Goal: Communication & Community: Answer question/provide support

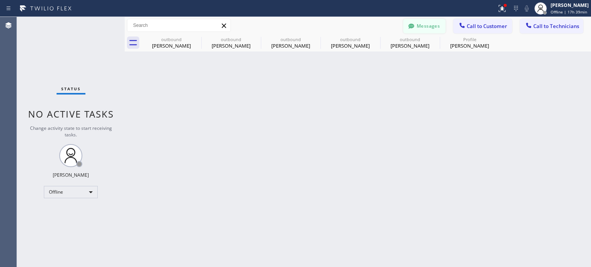
click at [411, 26] on icon at bounding box center [411, 26] width 8 height 8
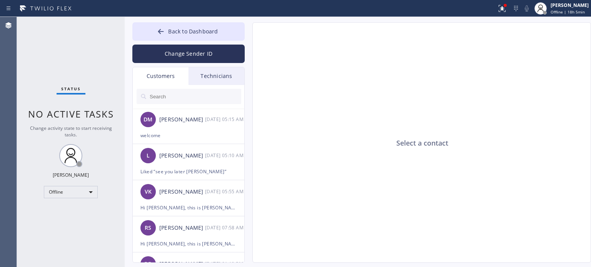
click at [446, 58] on div "Select a contact" at bounding box center [422, 143] width 338 height 241
click at [76, 189] on div "Offline" at bounding box center [71, 192] width 54 height 12
click at [71, 216] on li "Available" at bounding box center [70, 211] width 52 height 9
click at [65, 196] on div "Offline" at bounding box center [71, 192] width 54 height 12
click at [66, 212] on li "Available" at bounding box center [70, 211] width 52 height 9
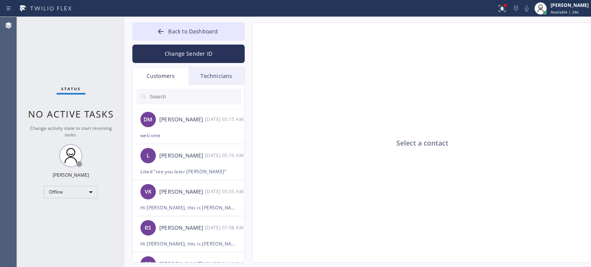
click at [467, 116] on div "Select a contact" at bounding box center [422, 143] width 338 height 241
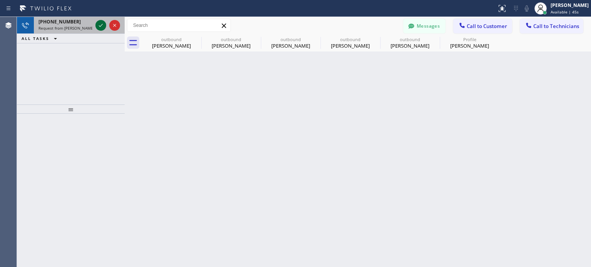
click at [102, 28] on icon at bounding box center [100, 25] width 9 height 9
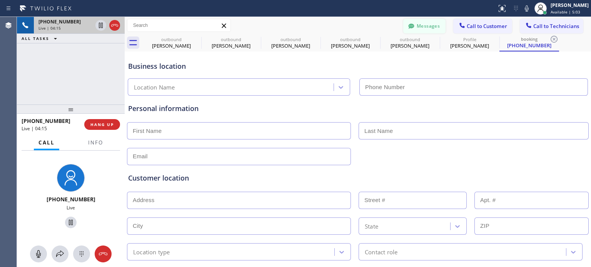
click at [410, 22] on button "Messages" at bounding box center [424, 26] width 42 height 15
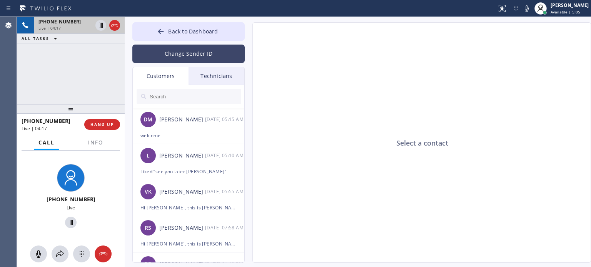
click at [210, 45] on button "Change Sender ID" at bounding box center [188, 54] width 112 height 18
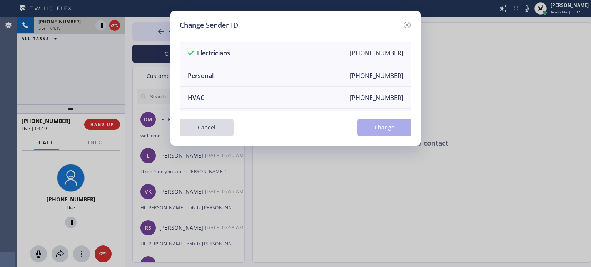
click at [202, 132] on button "Cancel" at bounding box center [207, 128] width 54 height 18
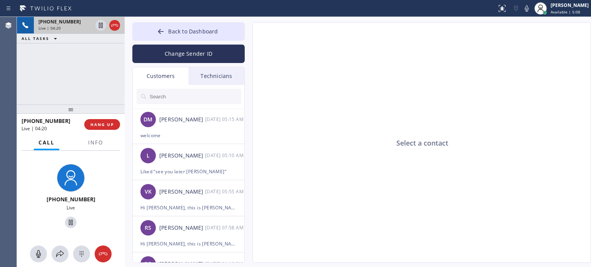
click at [208, 84] on div "Technicians" at bounding box center [216, 76] width 56 height 18
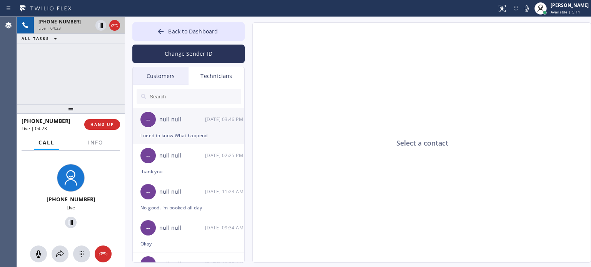
click at [171, 137] on div "I need to know What happend" at bounding box center [188, 135] width 96 height 9
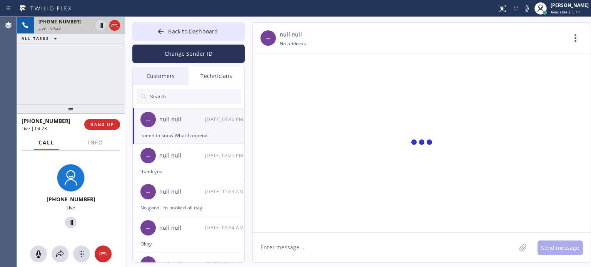
scroll to position [437, 0]
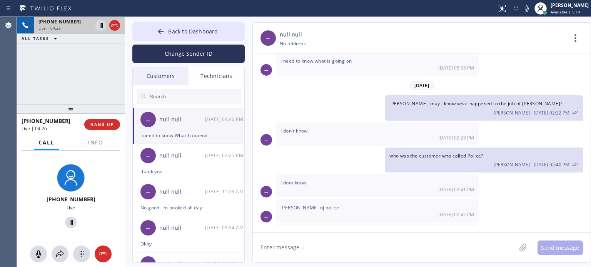
click at [302, 247] on textarea at bounding box center [384, 248] width 263 height 30
paste textarea "License # - 34ei01699200"
type textarea "License # - 34ei01699200"
click at [302, 247] on textarea "License # - 34ei01699200" at bounding box center [391, 248] width 277 height 30
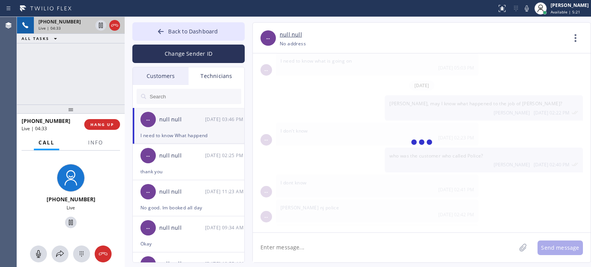
scroll to position [481, 0]
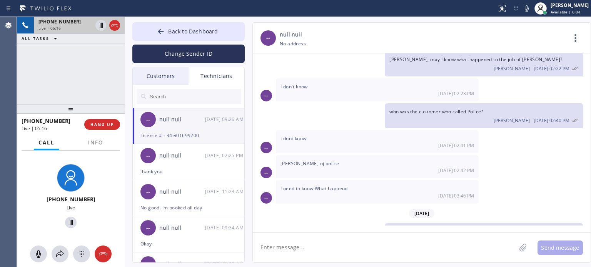
click at [429, 40] on div "[PHONE_NUMBER] Choose phone number [PHONE_NUMBER] No address" at bounding box center [423, 43] width 286 height 9
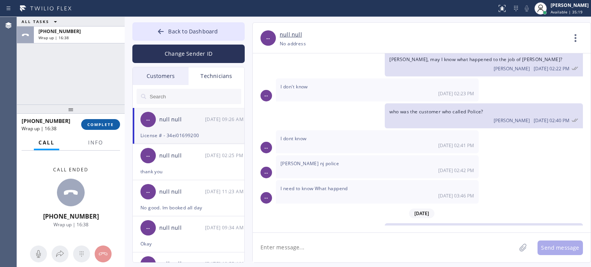
click at [102, 124] on span "COMPLETE" at bounding box center [100, 124] width 27 height 5
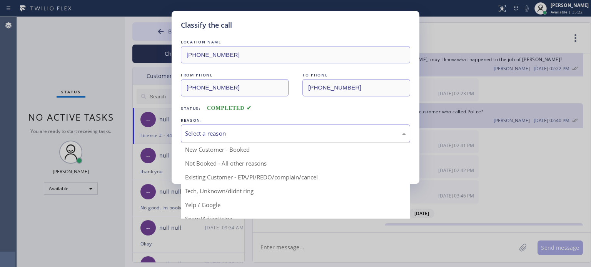
click at [266, 135] on div "Select a reason" at bounding box center [295, 133] width 221 height 9
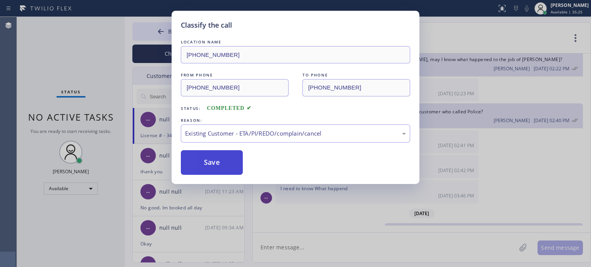
click at [226, 156] on button "Save" at bounding box center [212, 162] width 62 height 25
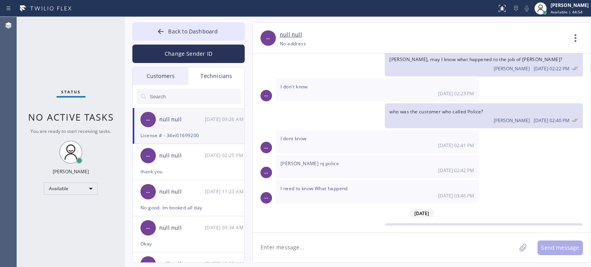
click at [453, 40] on div "[PHONE_NUMBER] Choose phone number [PHONE_NUMBER] No address" at bounding box center [423, 43] width 286 height 9
click at [203, 33] on span "Back to Dashboard" at bounding box center [193, 31] width 50 height 7
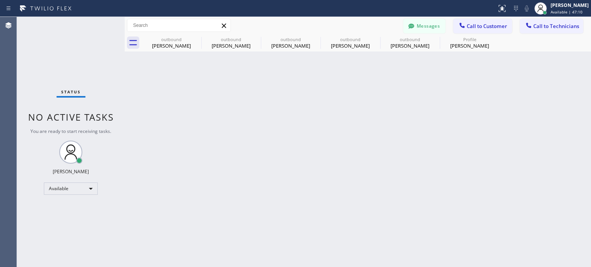
click at [459, 130] on div "Back to Dashboard Change Sender ID Customers Technicians [PERSON_NAME] [DATE] 0…" at bounding box center [358, 142] width 466 height 250
click at [414, 25] on icon at bounding box center [411, 25] width 6 height 5
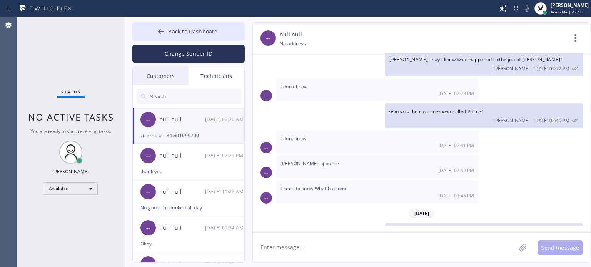
click at [418, 228] on span "License # - 34ei01699200" at bounding box center [418, 231] width 59 height 7
copy span "License # - 34ei01699200"
click at [344, 251] on textarea at bounding box center [384, 248] width 263 height 30
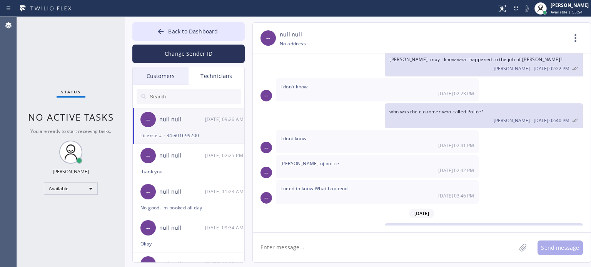
click at [432, 249] on textarea at bounding box center [384, 248] width 263 height 30
click at [186, 26] on button "Back to Dashboard" at bounding box center [188, 31] width 112 height 18
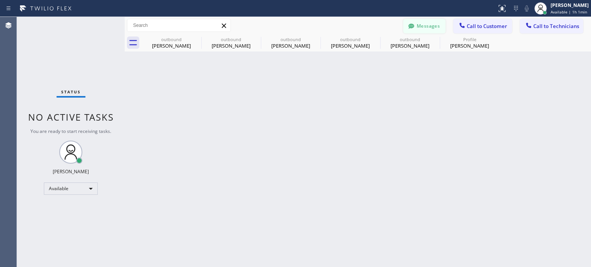
click at [417, 25] on button "Messages" at bounding box center [424, 26] width 42 height 15
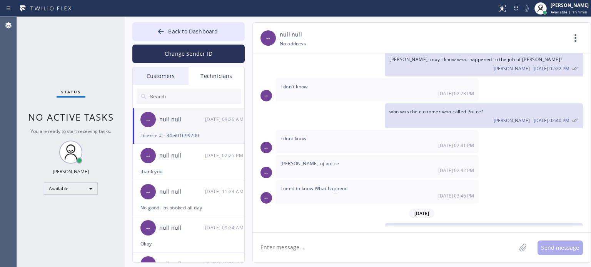
click at [354, 243] on textarea at bounding box center [384, 248] width 263 height 30
type textarea "[PERSON_NAME] disregard that license number, that's not right."
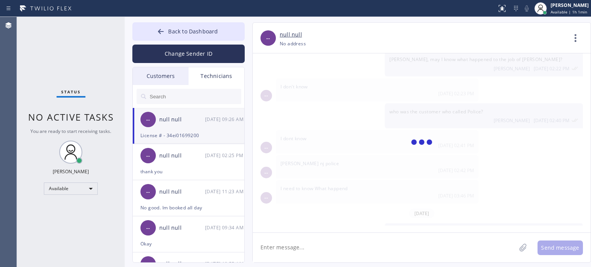
scroll to position [508, 0]
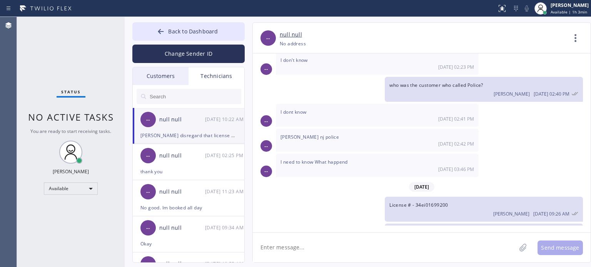
click at [464, 35] on div "null null" at bounding box center [423, 34] width 286 height 9
click at [163, 55] on button "Change Sender ID" at bounding box center [188, 54] width 112 height 18
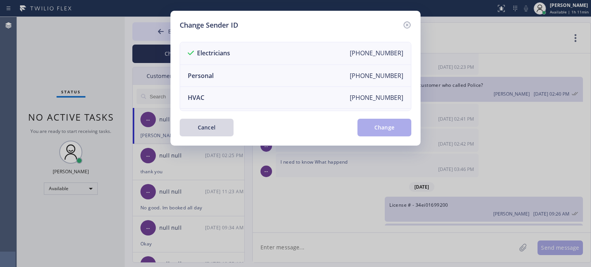
click at [194, 130] on button "Cancel" at bounding box center [207, 128] width 54 height 18
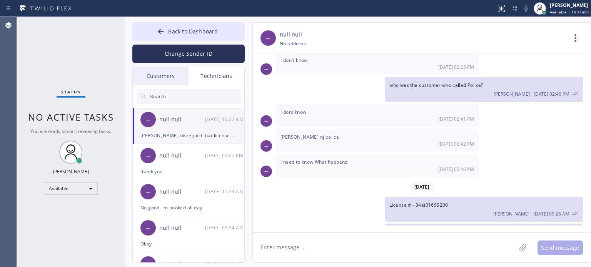
click at [160, 95] on input "text" at bounding box center [195, 96] width 92 height 15
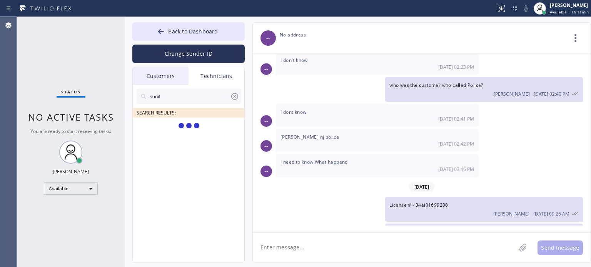
type input "sunil"
click at [168, 79] on div "Customers" at bounding box center [161, 76] width 56 height 18
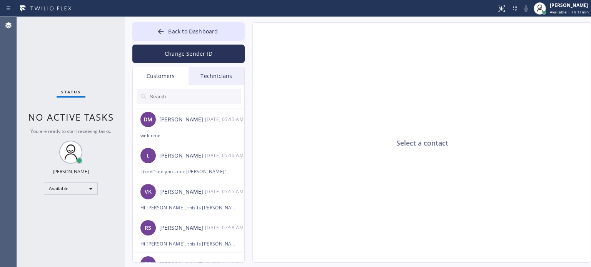
click at [169, 98] on input "text" at bounding box center [195, 96] width 92 height 15
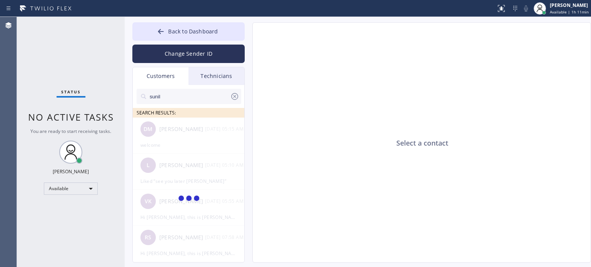
click at [170, 100] on input "sunil" at bounding box center [189, 96] width 81 height 15
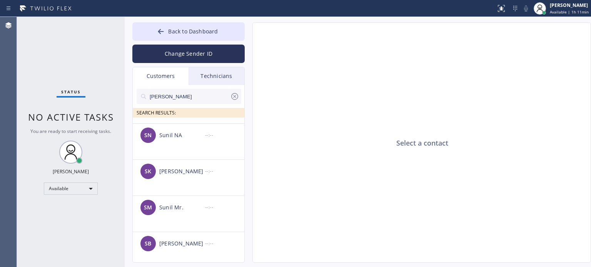
scroll to position [0, 0]
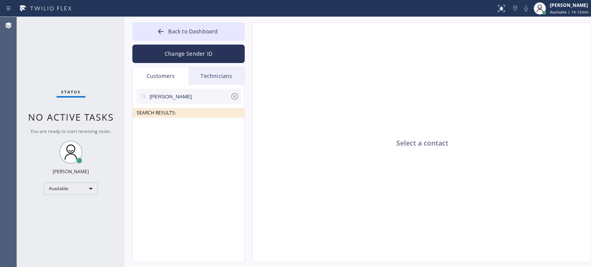
type input "[PERSON_NAME]"
